Goal: Information Seeking & Learning: Learn about a topic

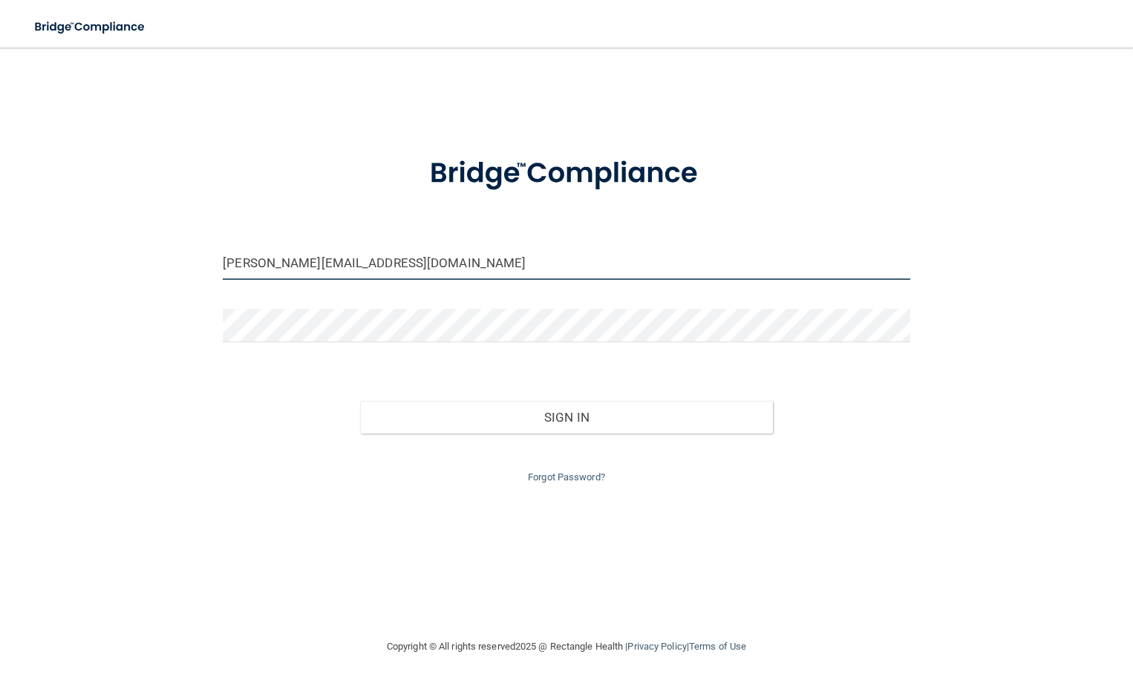
click at [431, 268] on input "rebecca@ortho-arts.com" at bounding box center [566, 262] width 687 height 33
type input "[EMAIL_ADDRESS][DOMAIN_NAME]"
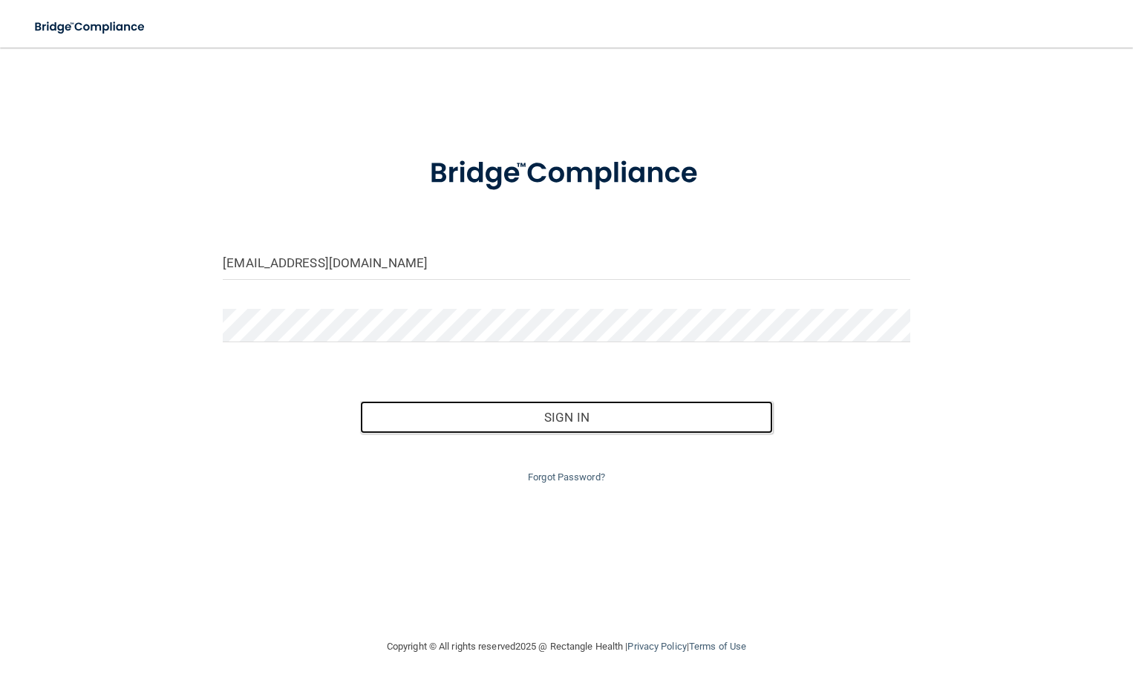
click at [615, 415] on button "Sign In" at bounding box center [566, 417] width 412 height 33
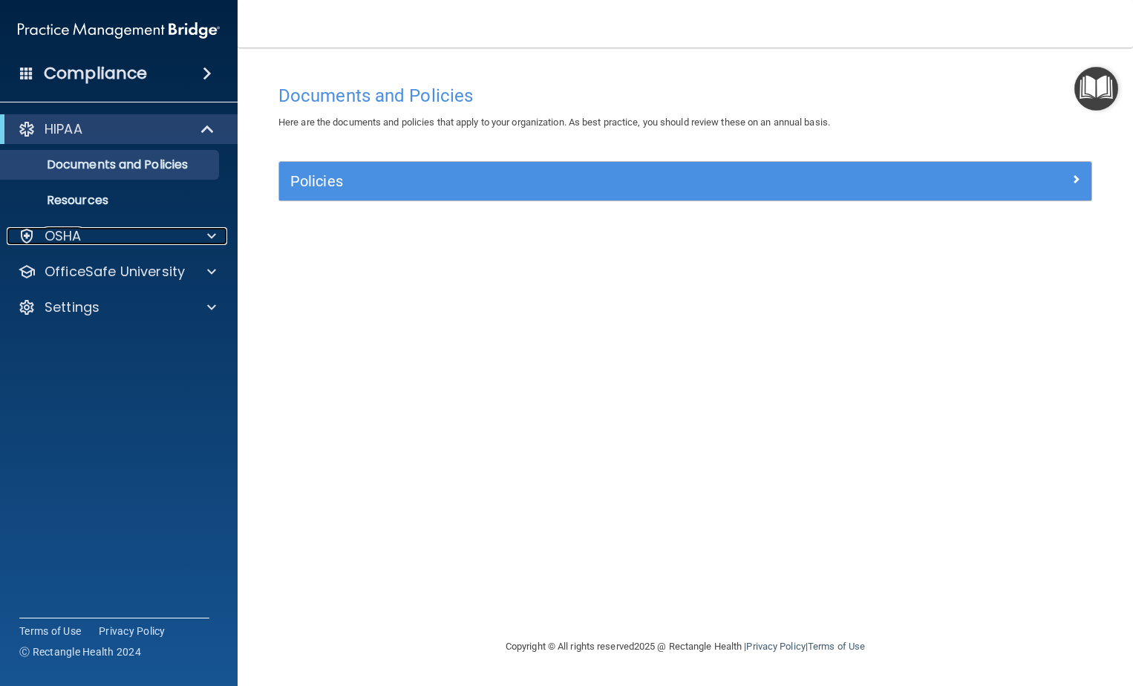
click at [112, 229] on div "OSHA" at bounding box center [99, 236] width 184 height 18
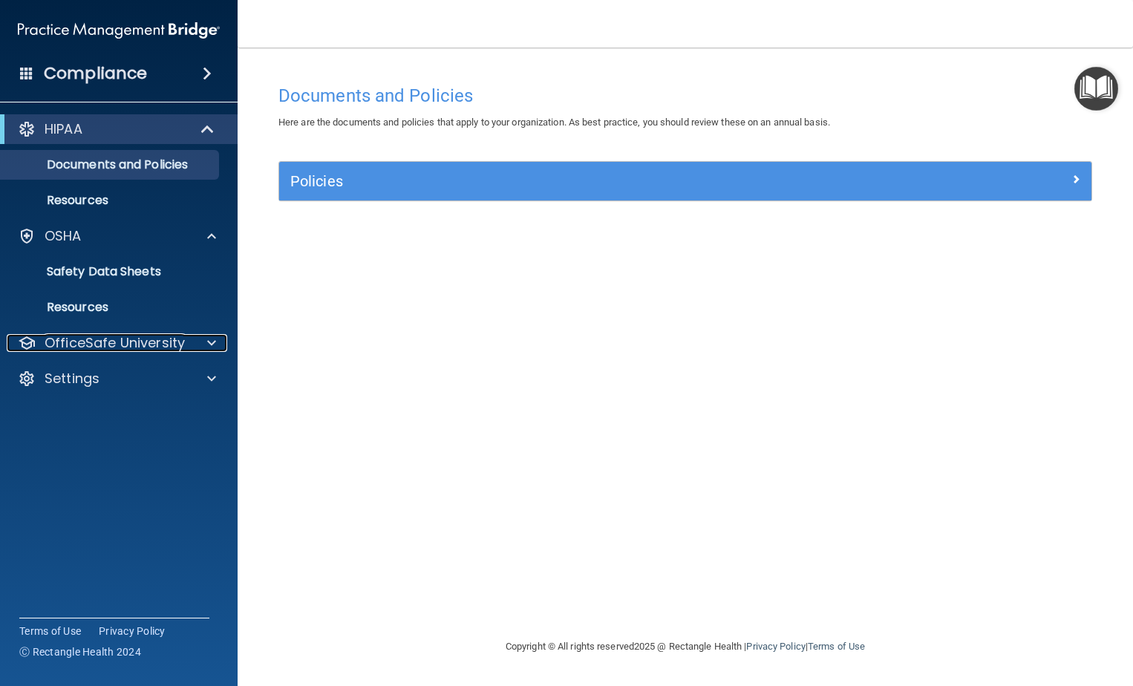
click at [209, 337] on span at bounding box center [211, 343] width 9 height 18
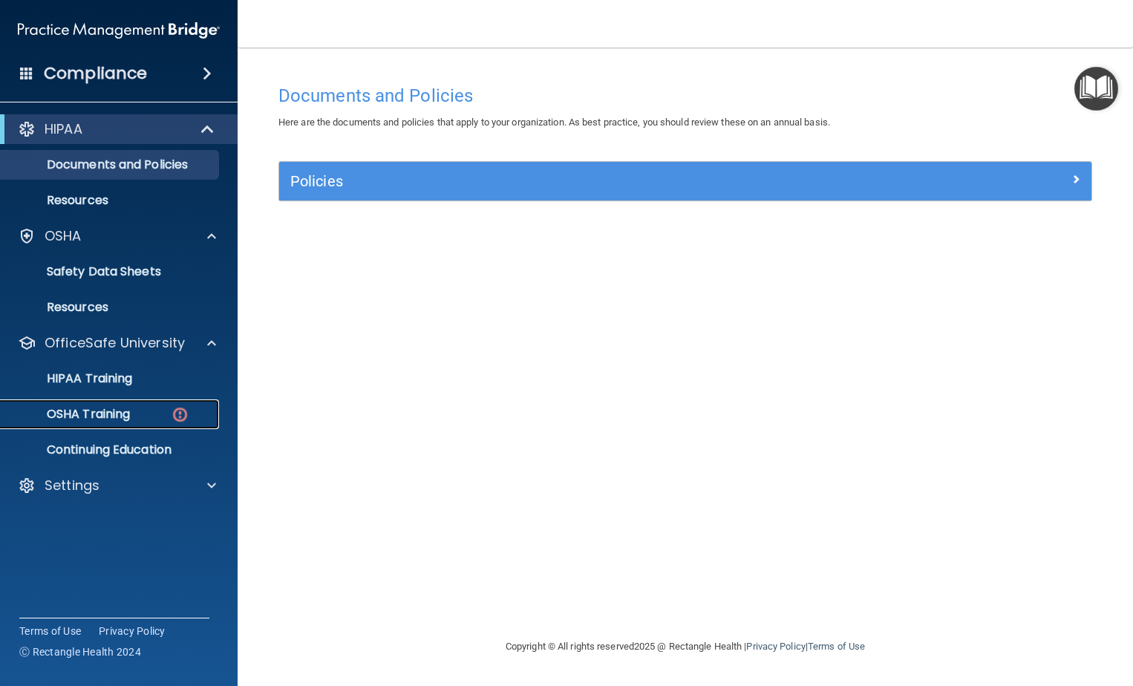
click at [159, 416] on div "OSHA Training" at bounding box center [111, 414] width 203 height 15
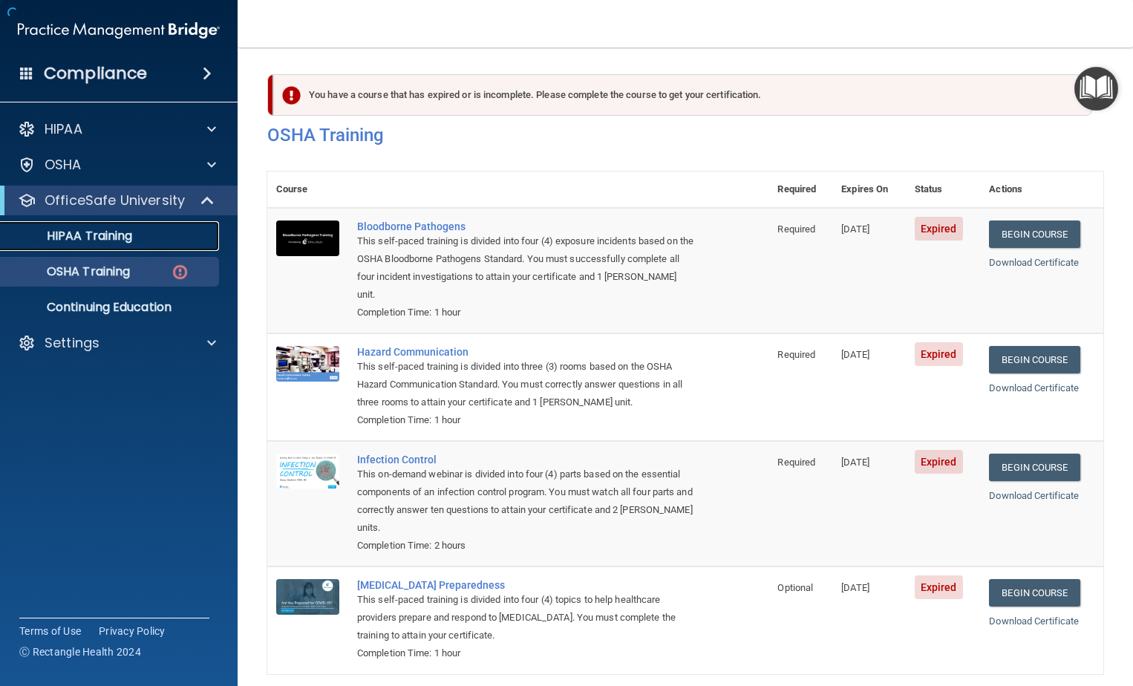
click at [146, 235] on div "HIPAA Training" at bounding box center [111, 236] width 203 height 15
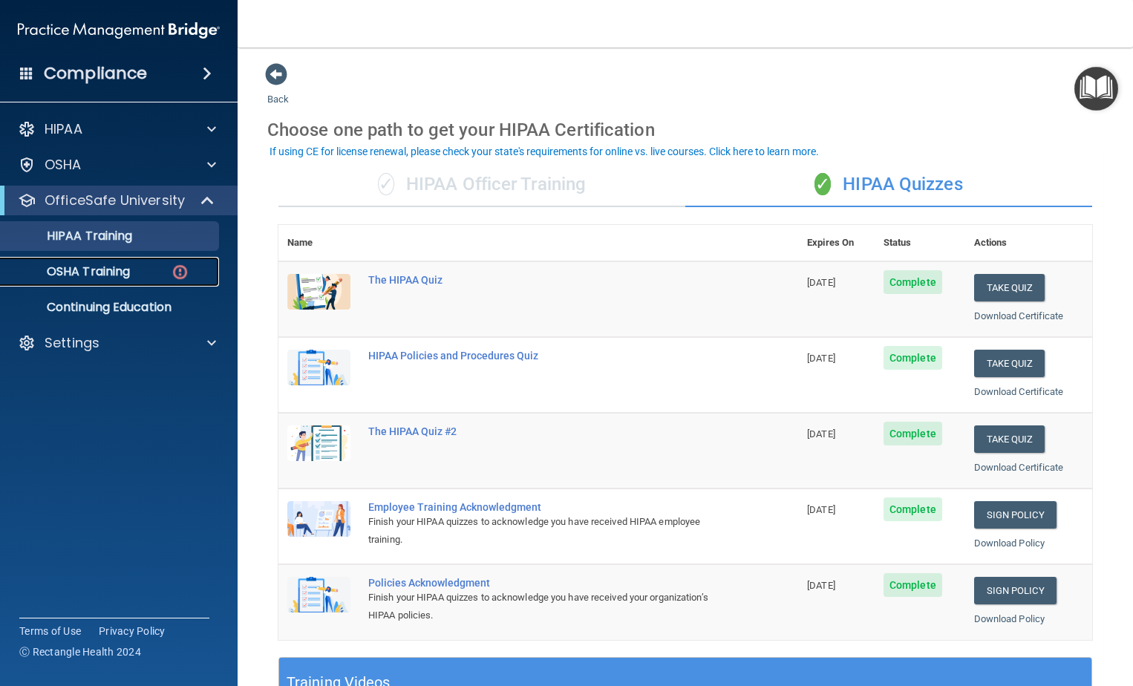
click at [105, 275] on p "OSHA Training" at bounding box center [70, 271] width 120 height 15
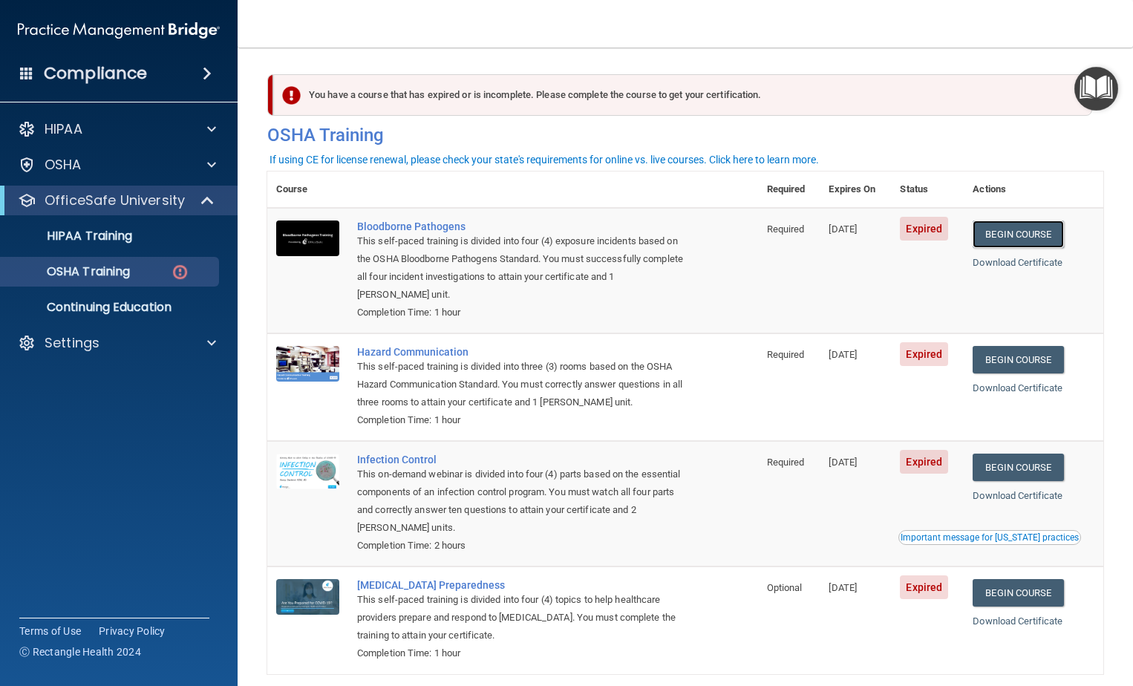
click at [1002, 229] on link "Begin Course" at bounding box center [1017, 233] width 91 height 27
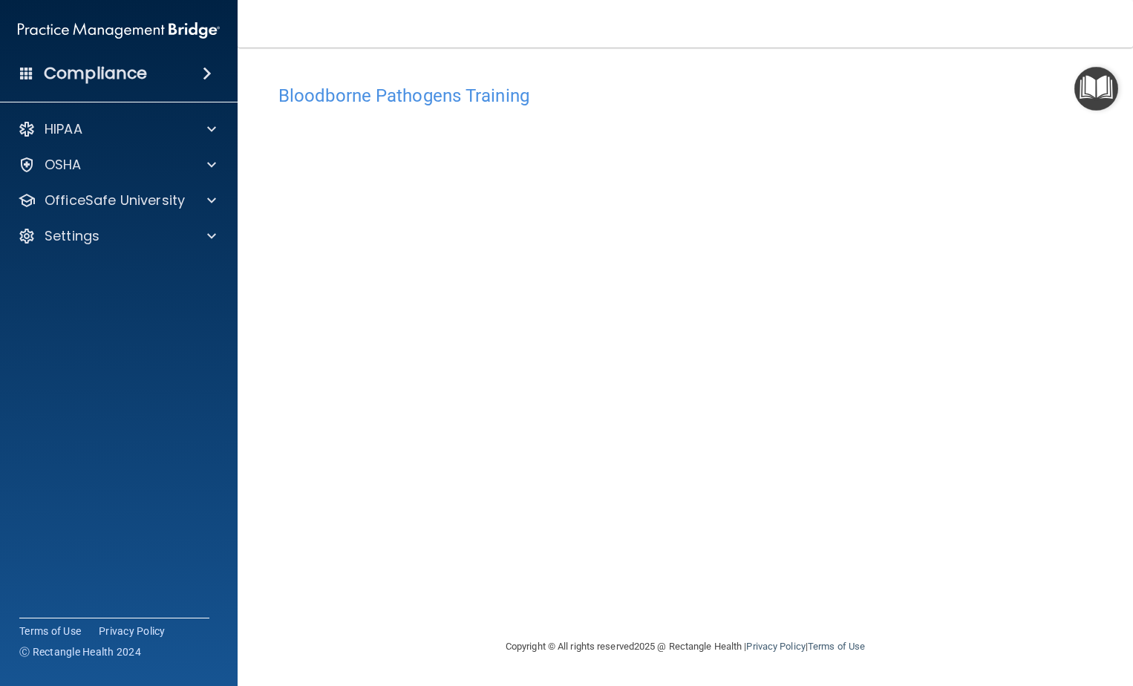
click at [1097, 88] on img "Open Resource Center" at bounding box center [1096, 89] width 44 height 44
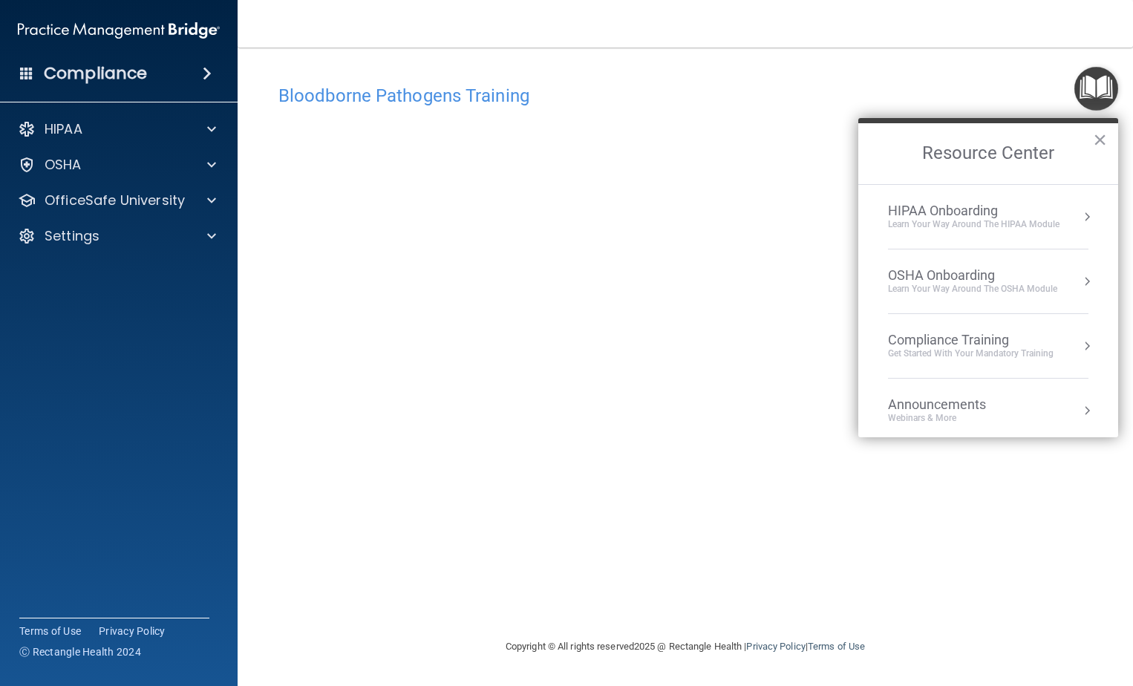
click at [880, 45] on nav "Toggle navigation Brittany Starr brittany.starr12@gmail.com Manage My Enterpris…" at bounding box center [685, 24] width 895 height 48
click at [987, 89] on h4 "Bloodborne Pathogens Training" at bounding box center [685, 95] width 814 height 19
click at [1104, 140] on button "×" at bounding box center [1100, 140] width 14 height 24
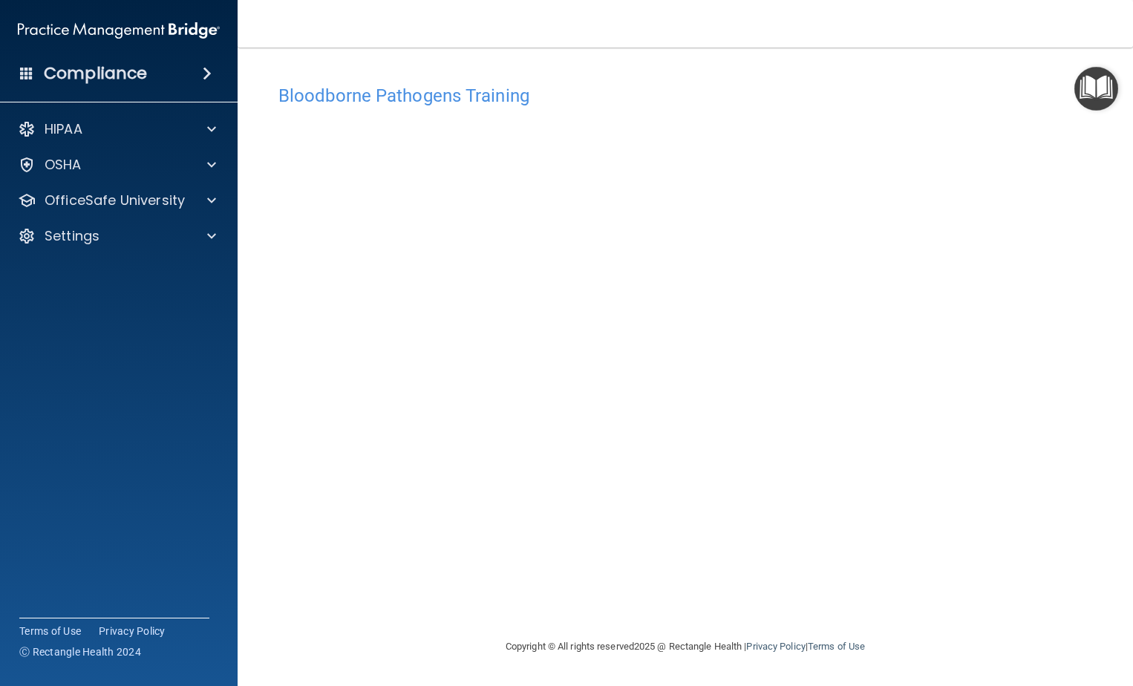
click at [1107, 83] on img "Open Resource Center" at bounding box center [1096, 89] width 44 height 44
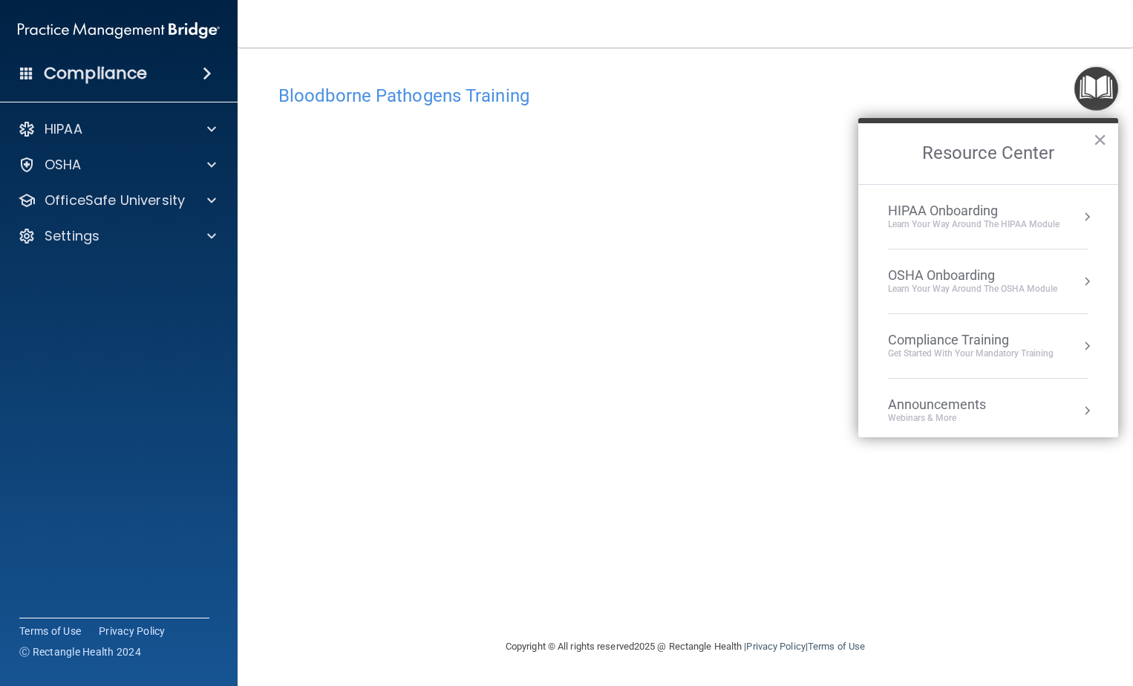
click at [964, 80] on div "Bloodborne Pathogens Training" at bounding box center [685, 95] width 836 height 36
click at [809, 56] on main "Bloodborne Pathogens Training This course doesn’t expire until 01/30/2025. Are …" at bounding box center [685, 367] width 895 height 638
click at [1098, 145] on button "×" at bounding box center [1100, 140] width 14 height 24
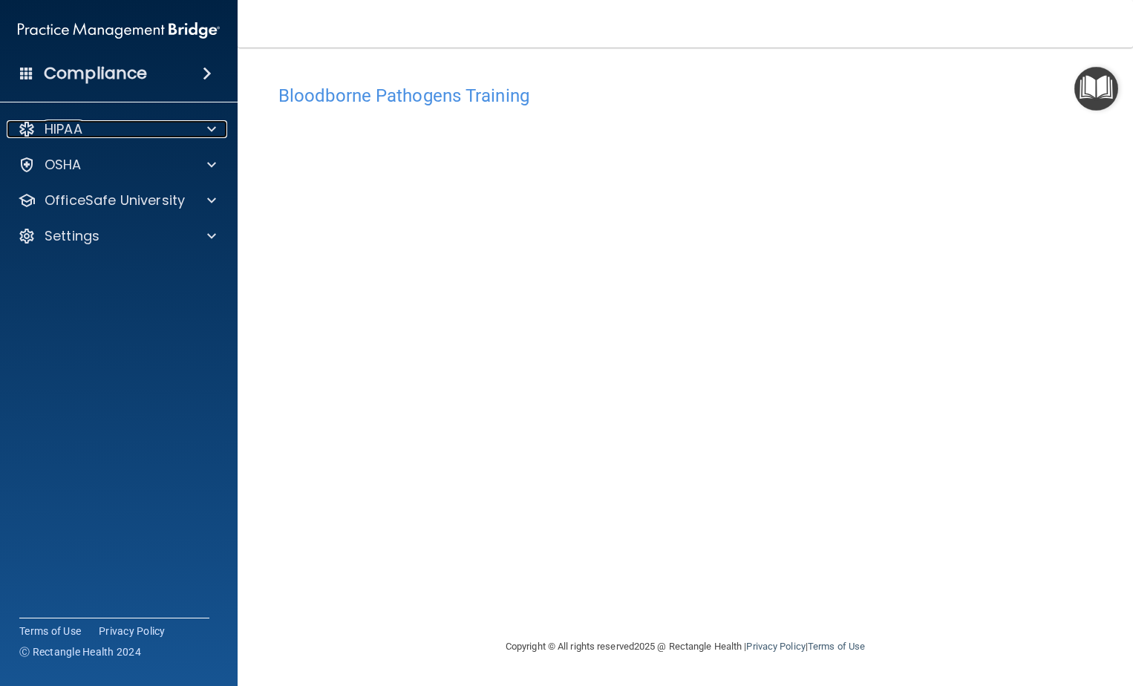
click at [209, 125] on span at bounding box center [211, 129] width 9 height 18
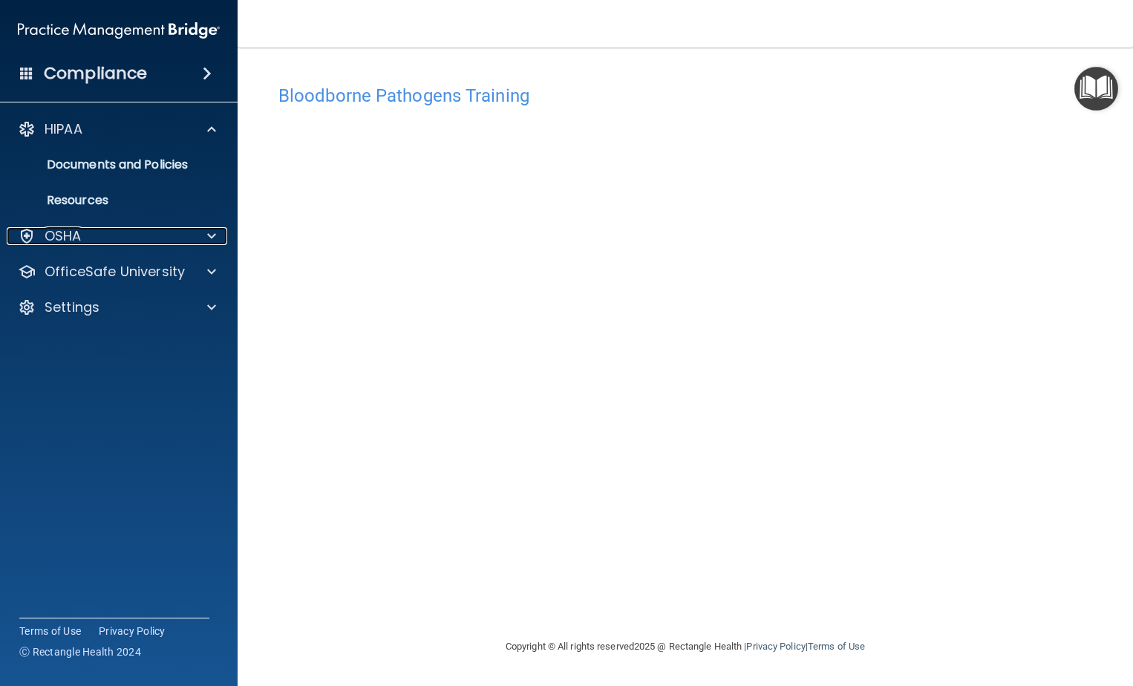
click at [200, 236] on div at bounding box center [209, 236] width 37 height 18
click at [195, 234] on div at bounding box center [209, 236] width 37 height 18
click at [213, 269] on span at bounding box center [211, 272] width 9 height 18
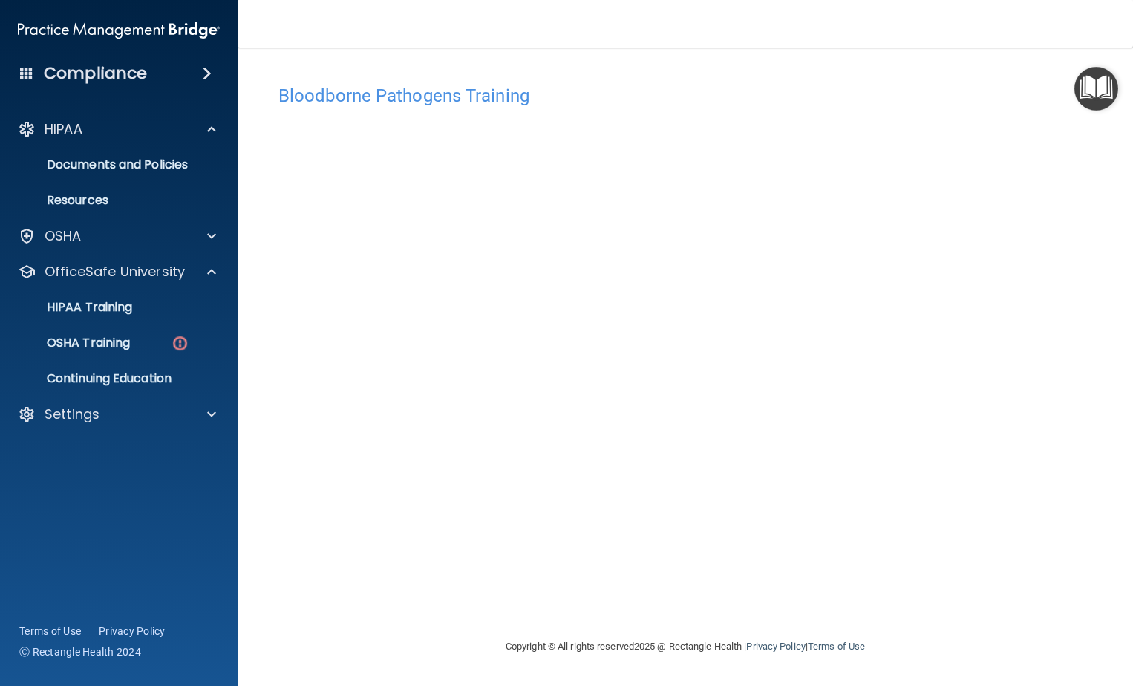
click at [1123, 284] on main "Bloodborne Pathogens Training This course doesn’t expire until 01/30/2025. Are …" at bounding box center [685, 367] width 895 height 638
click at [114, 342] on p "OSHA Training" at bounding box center [70, 343] width 120 height 15
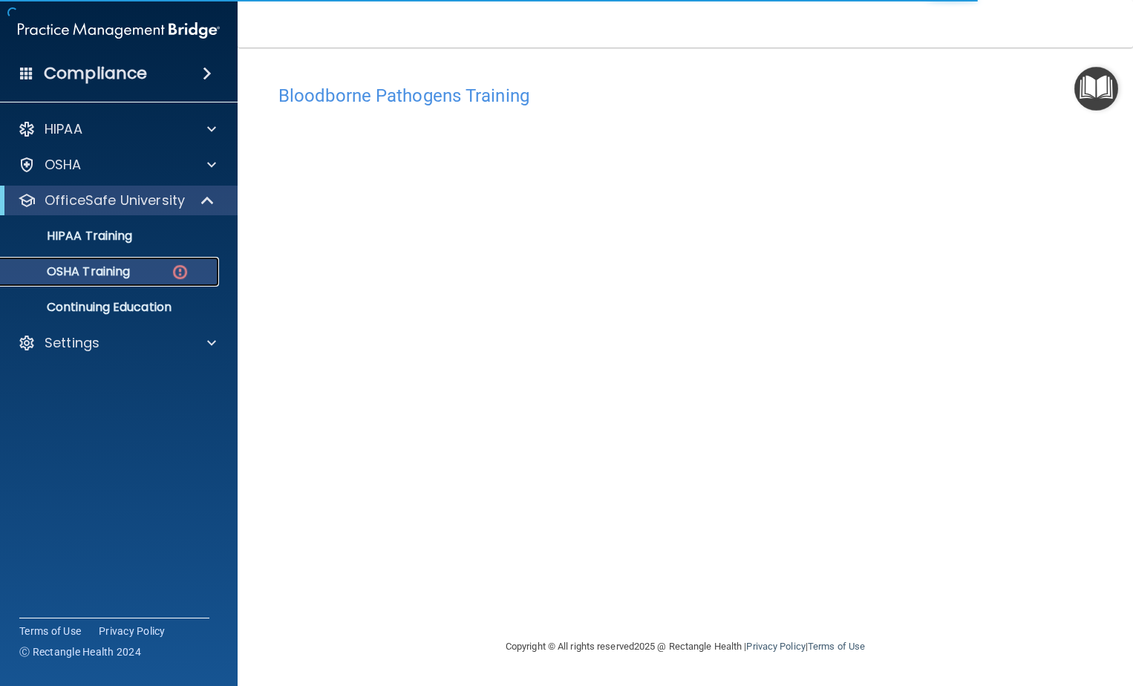
click at [92, 269] on p "OSHA Training" at bounding box center [70, 271] width 120 height 15
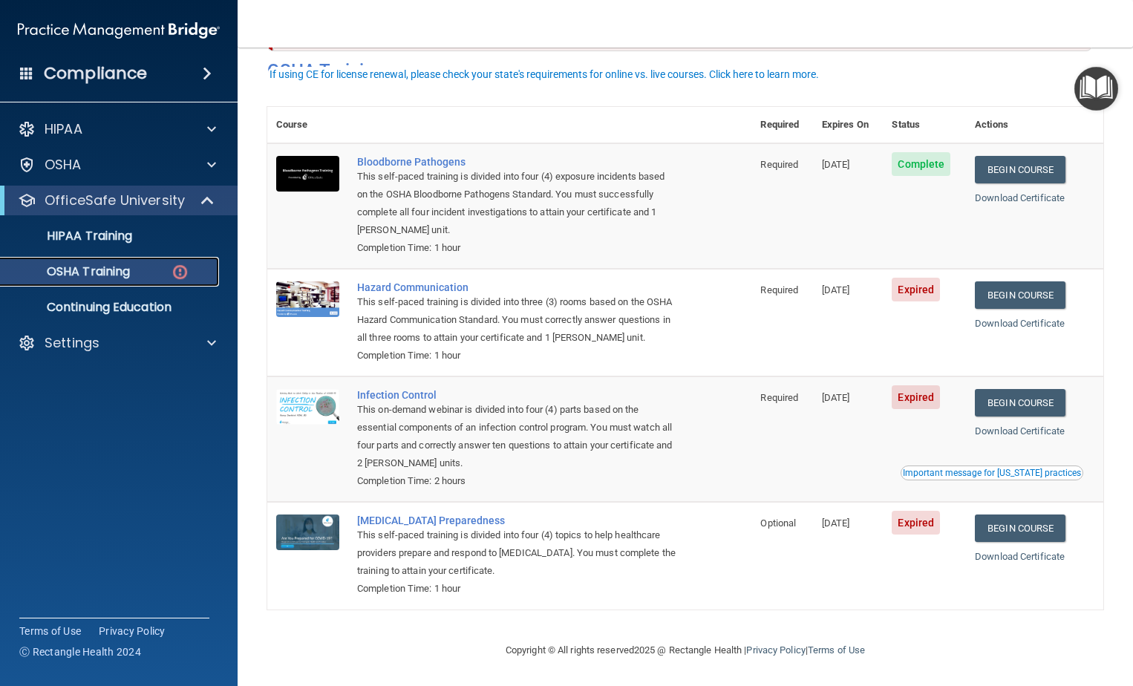
scroll to position [86, 0]
click at [1007, 281] on link "Begin Course" at bounding box center [1020, 294] width 91 height 27
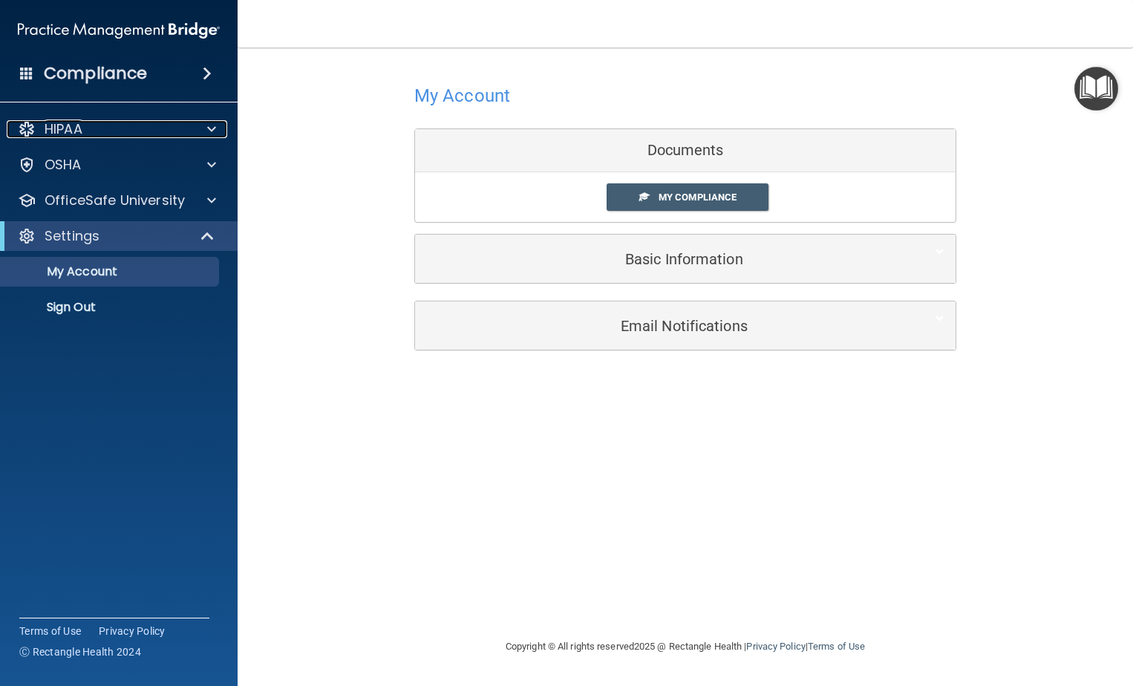
click at [58, 126] on p "HIPAA" at bounding box center [64, 129] width 38 height 18
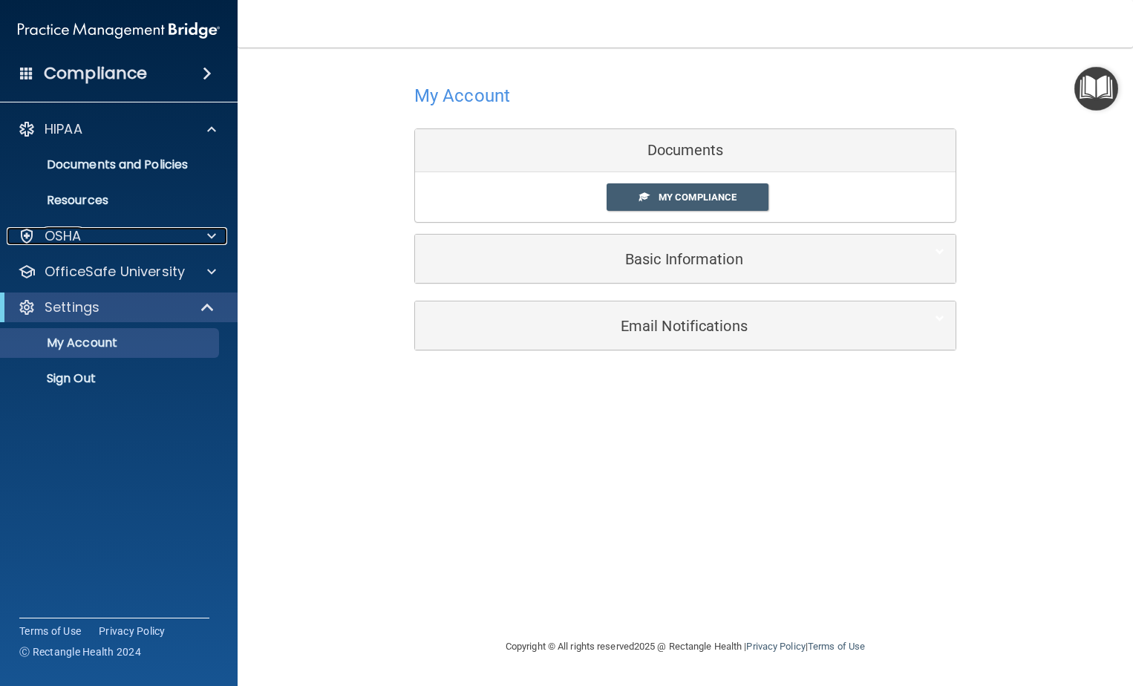
click at [125, 233] on div "OSHA" at bounding box center [99, 236] width 184 height 18
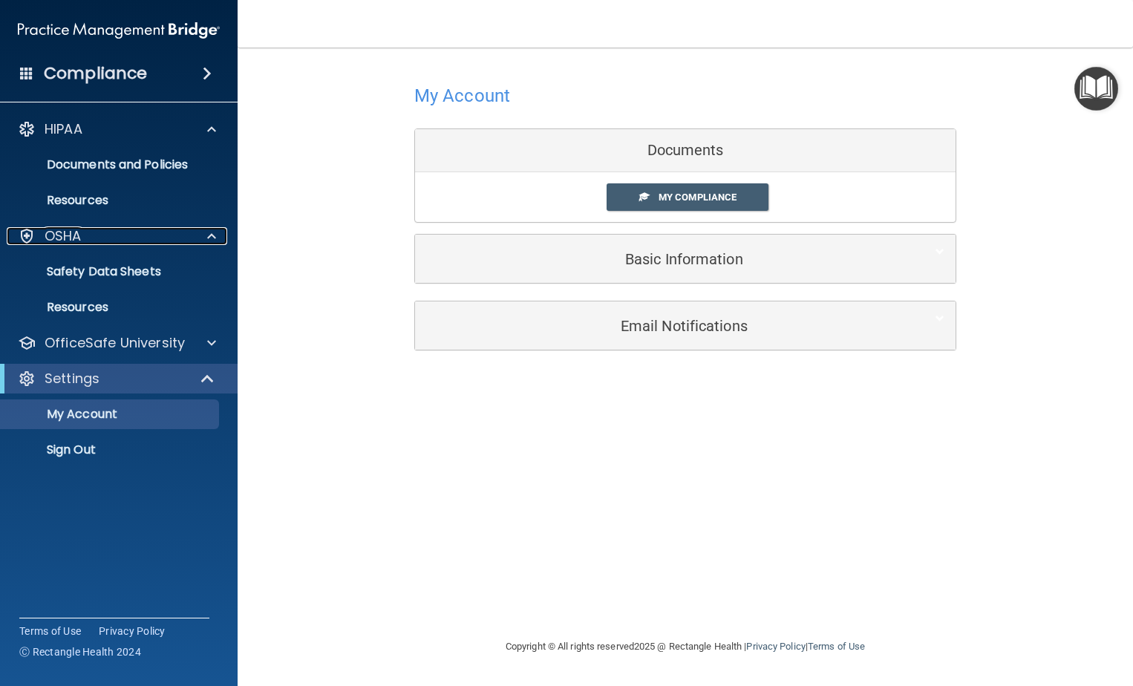
click at [185, 230] on div "OSHA" at bounding box center [99, 236] width 184 height 18
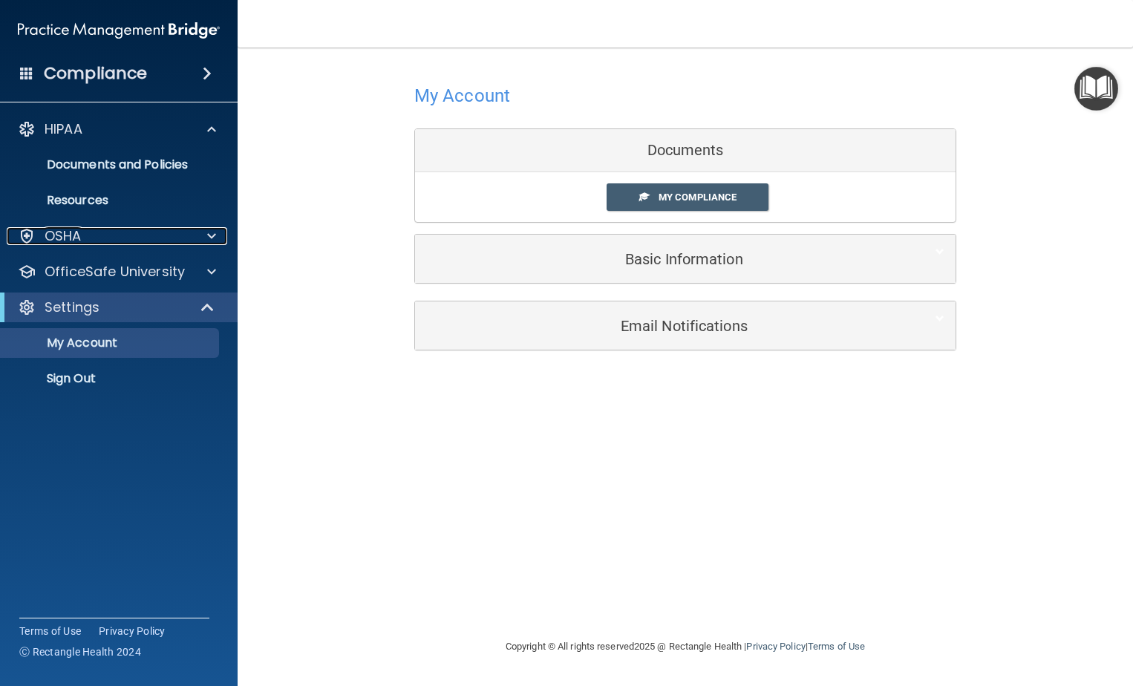
click at [65, 231] on p "OSHA" at bounding box center [63, 236] width 37 height 18
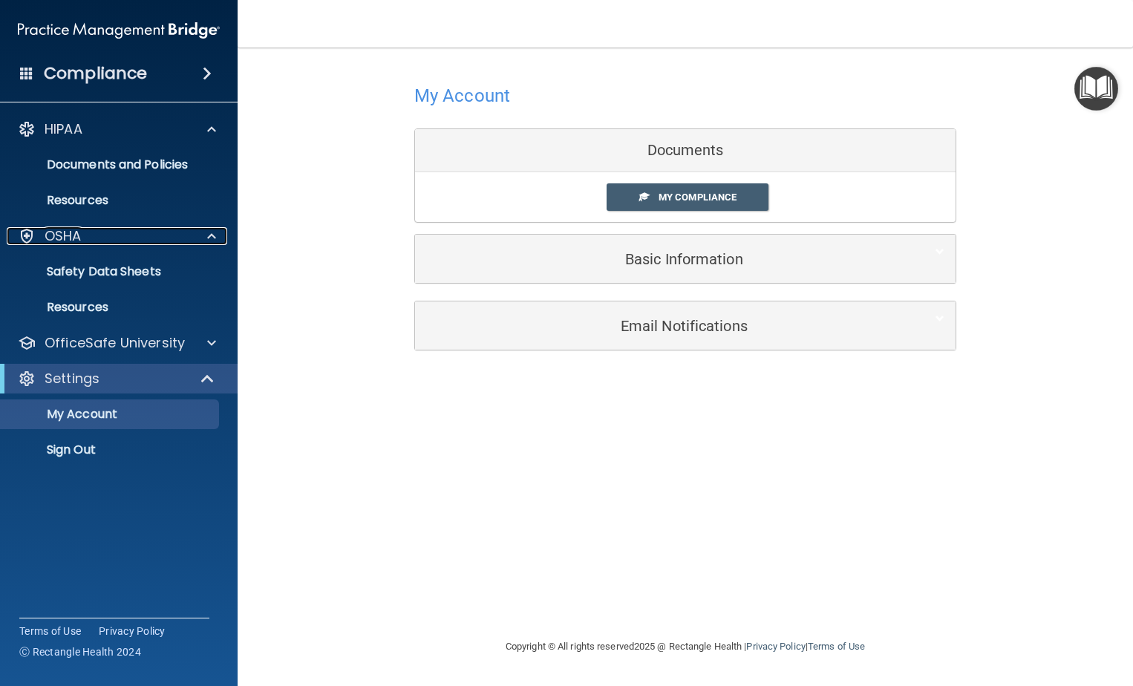
click at [68, 238] on p "OSHA" at bounding box center [63, 236] width 37 height 18
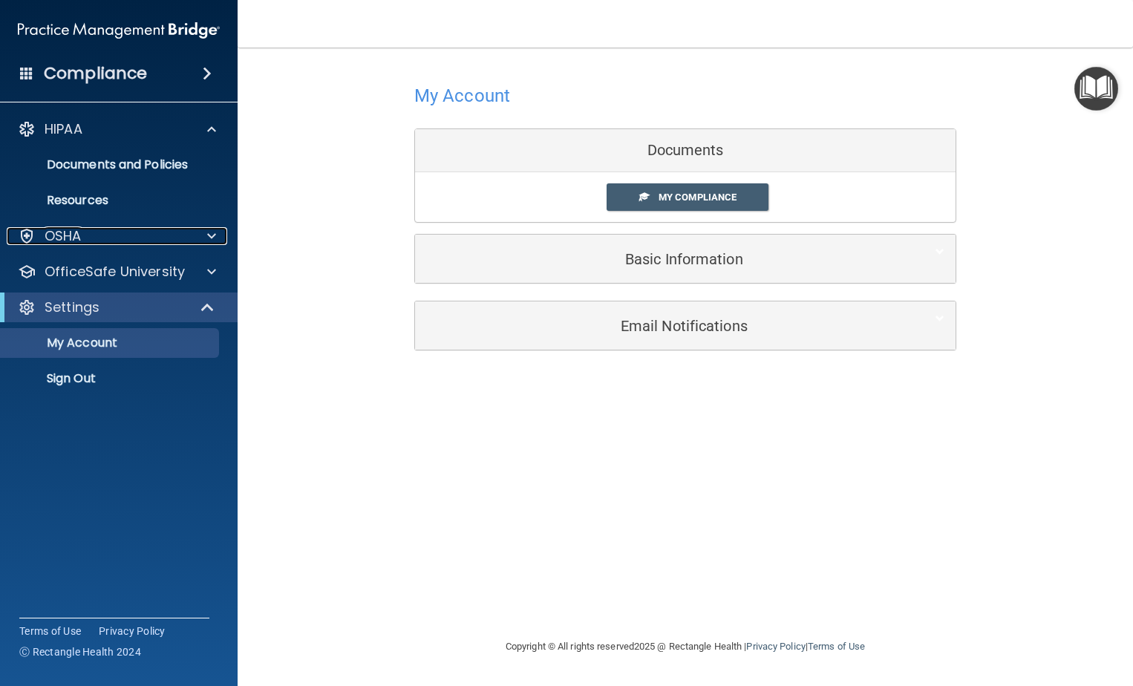
click at [194, 243] on div at bounding box center [209, 236] width 37 height 18
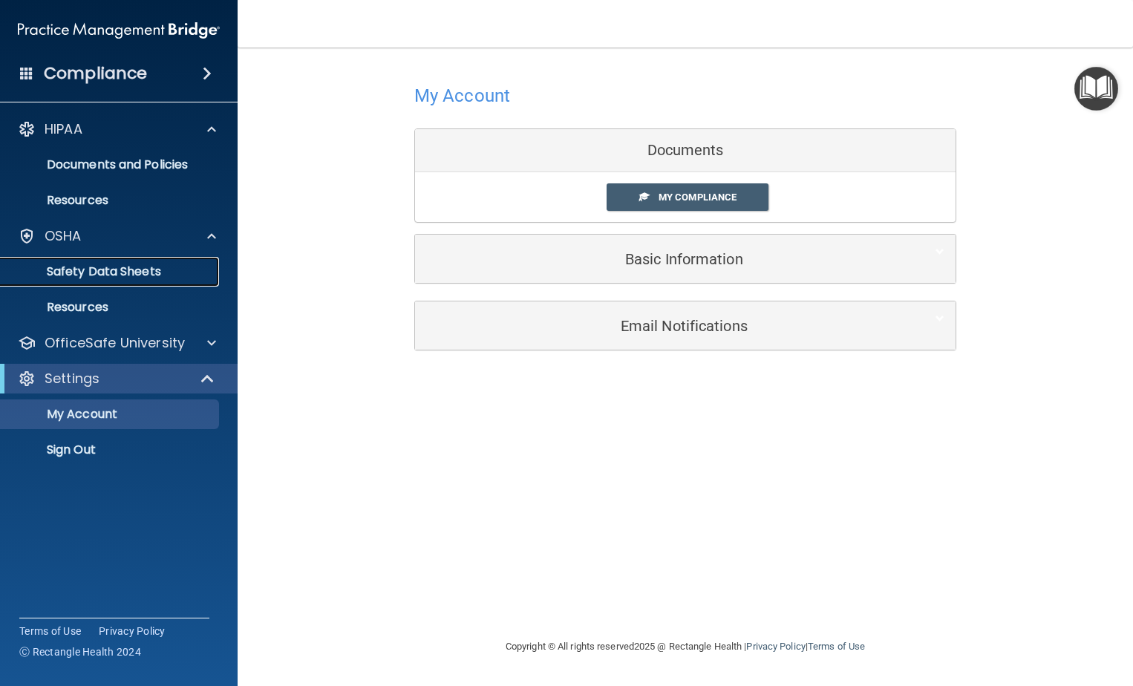
click at [129, 275] on p "Safety Data Sheets" at bounding box center [111, 271] width 203 height 15
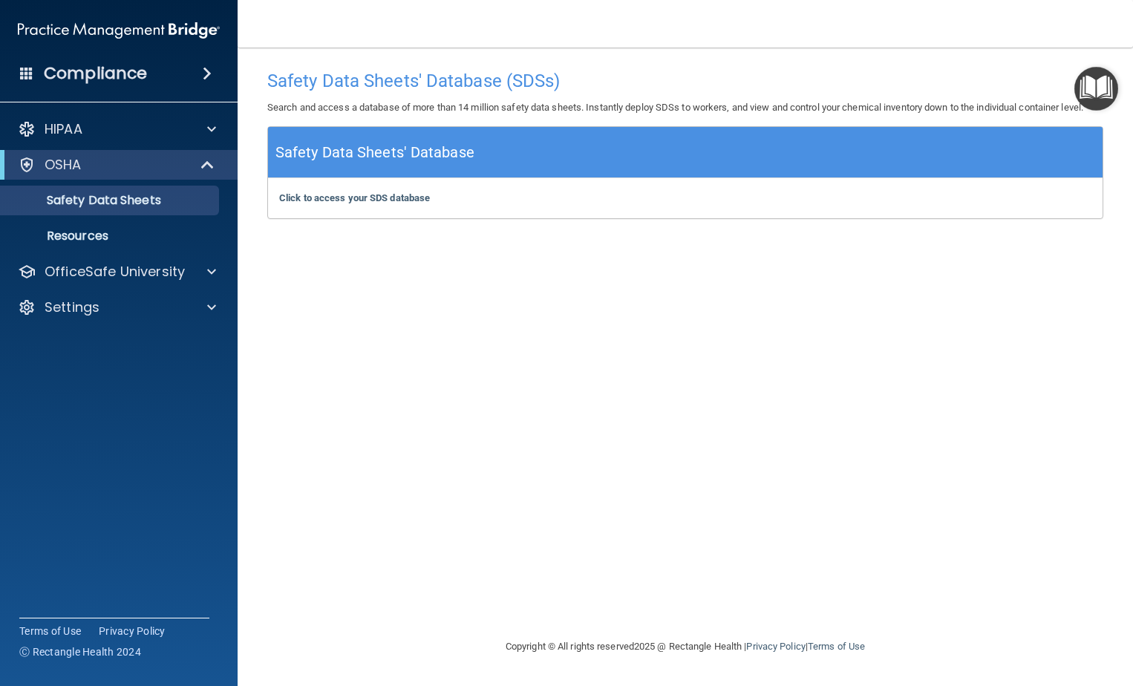
click at [96, 76] on h4 "Compliance" at bounding box center [95, 73] width 103 height 21
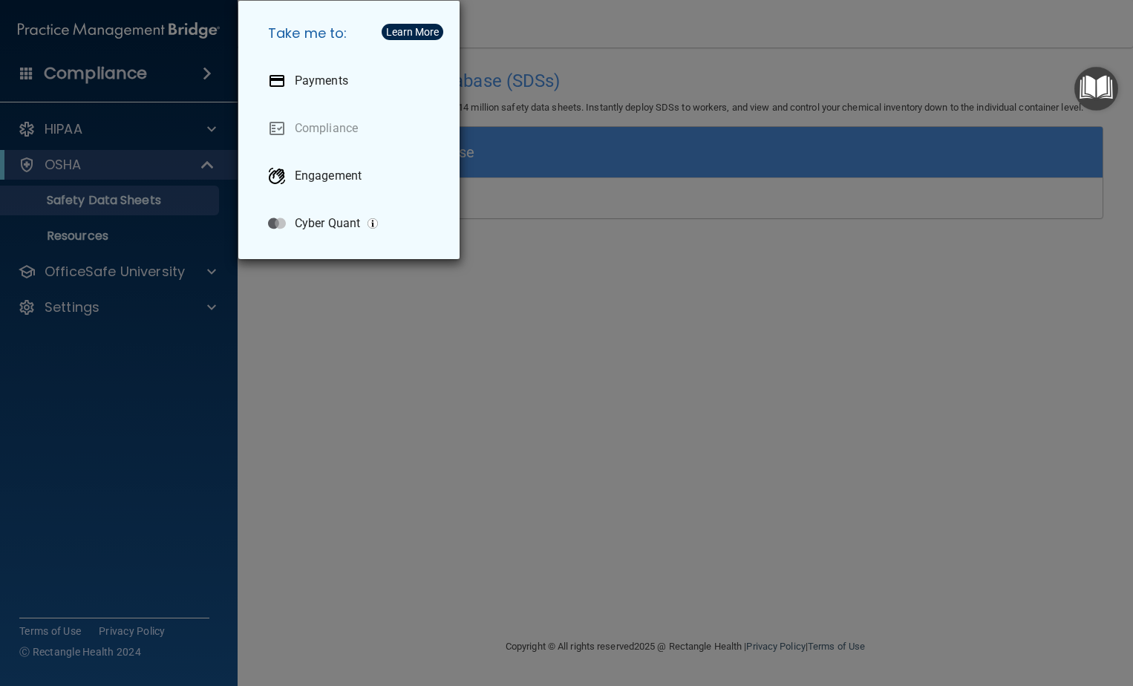
click at [523, 457] on div "Take me to: Payments Compliance Engagement Cyber Quant" at bounding box center [566, 343] width 1133 height 686
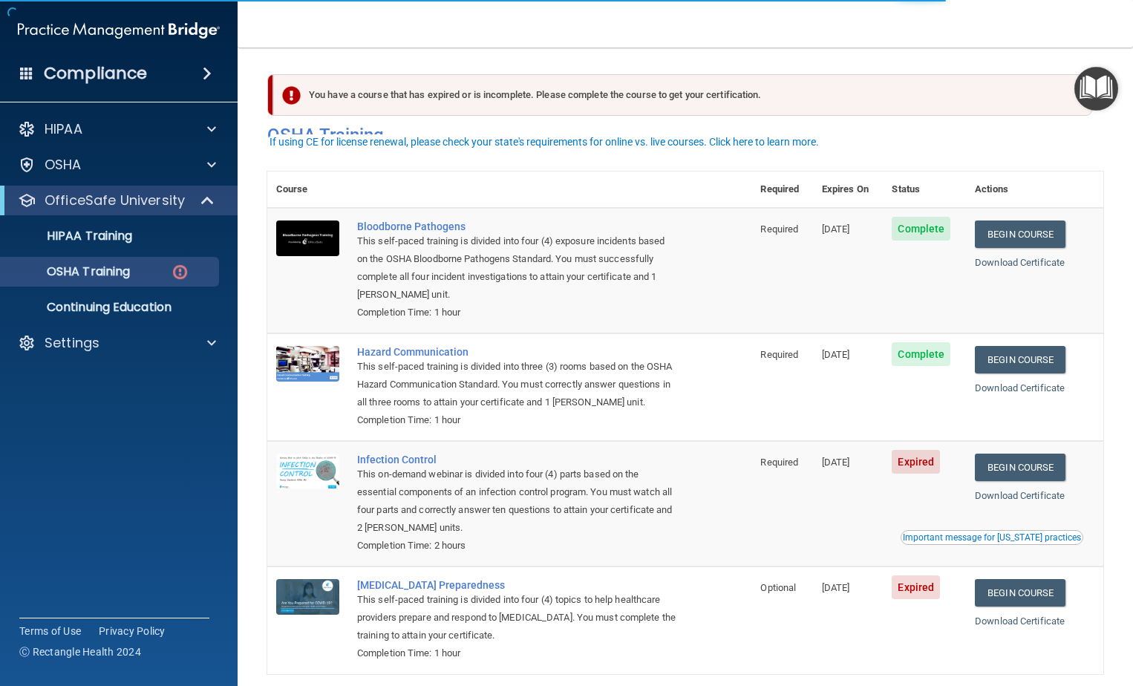
scroll to position [74, 0]
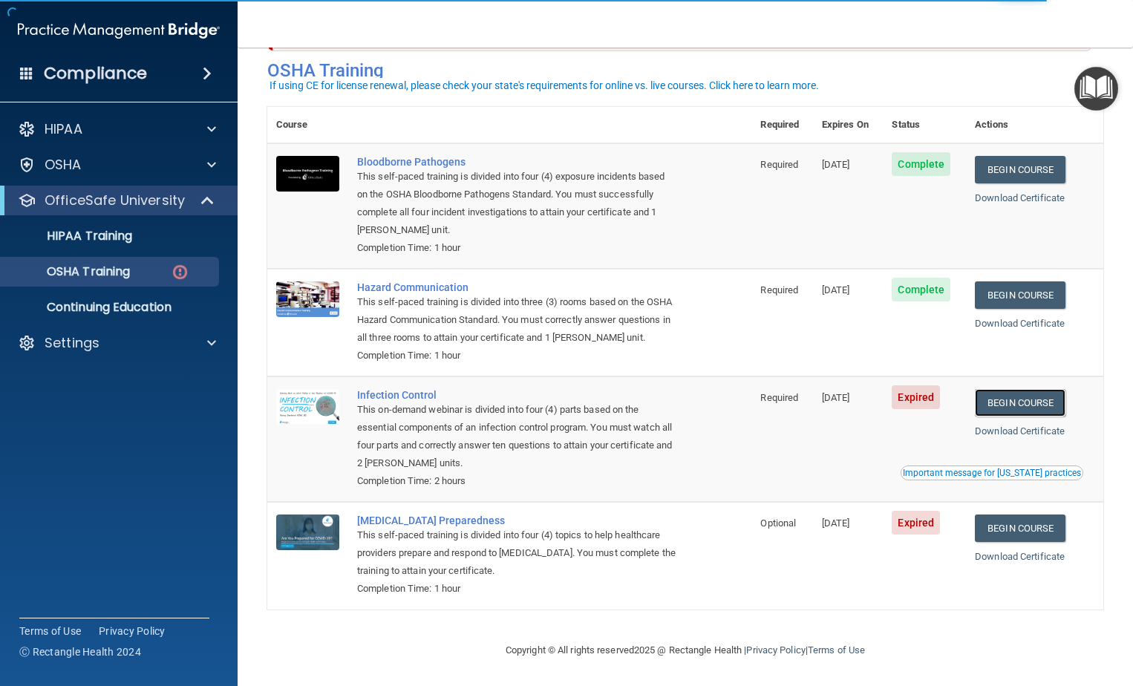
click at [1016, 416] on link "Begin Course" at bounding box center [1020, 402] width 91 height 27
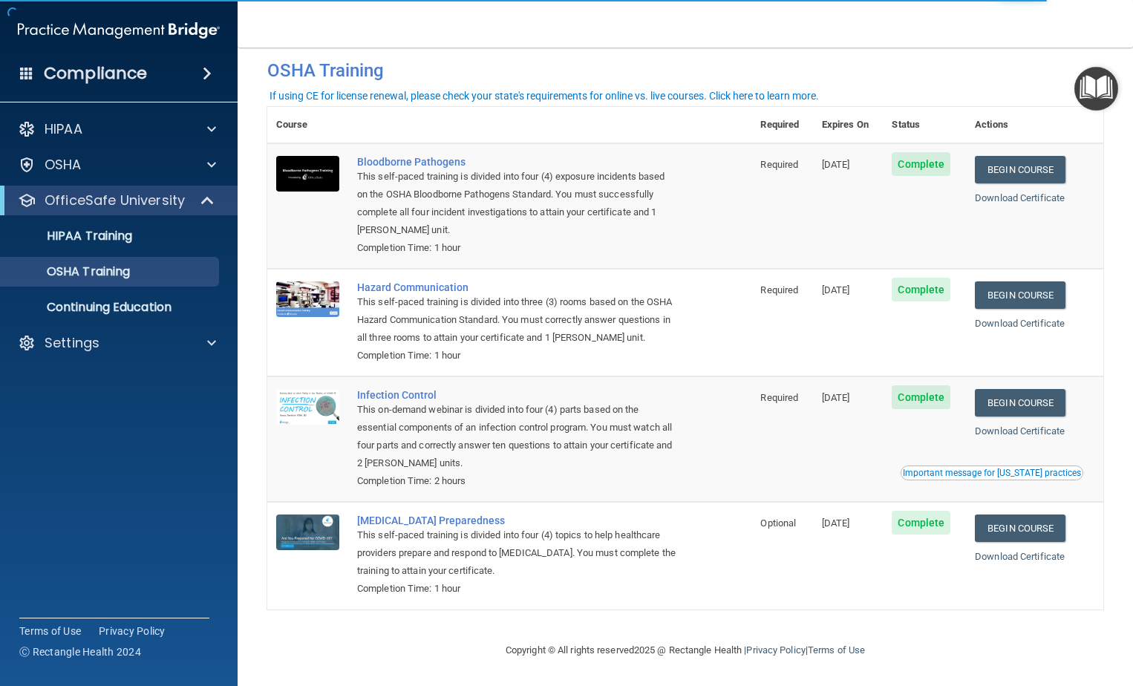
scroll to position [45, 0]
